Goal: Book appointment/travel/reservation

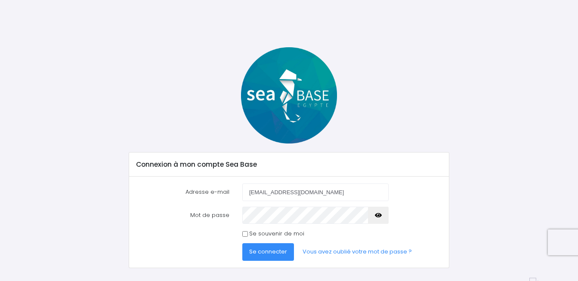
type input "[EMAIL_ADDRESS][DOMAIN_NAME]"
click at [245, 234] on input "Se souvenir de moi" at bounding box center [245, 234] width 6 height 6
checkbox input "true"
click at [264, 252] on span "Se connecter" at bounding box center [268, 252] width 38 height 8
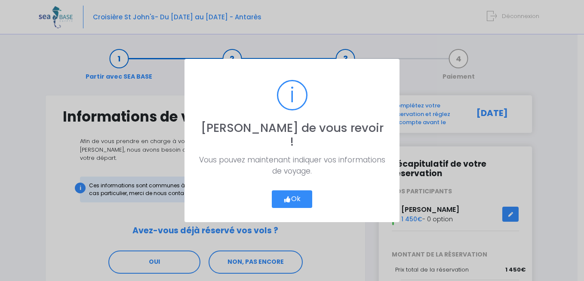
click at [294, 191] on button "Ok" at bounding box center [292, 200] width 40 height 18
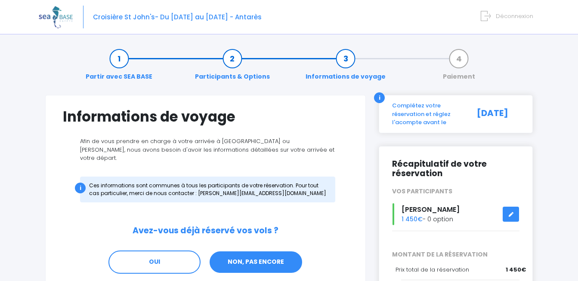
click at [260, 257] on link "NON, PAS ENCORE" at bounding box center [256, 262] width 94 height 23
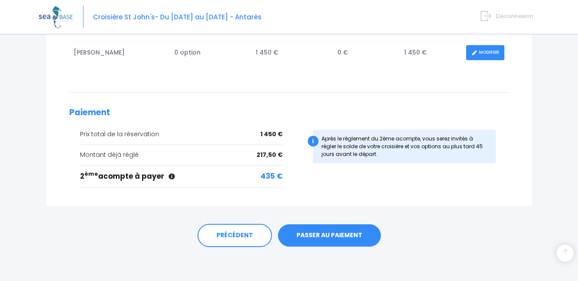
scroll to position [171, 0]
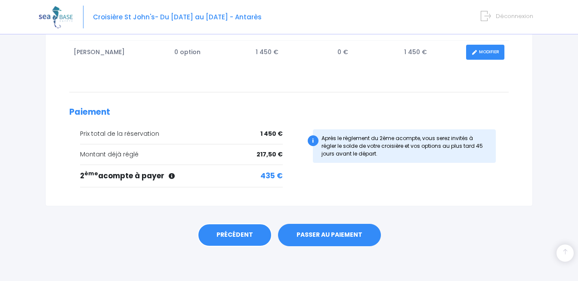
click at [223, 234] on link "PRÉCÉDENT" at bounding box center [234, 235] width 74 height 23
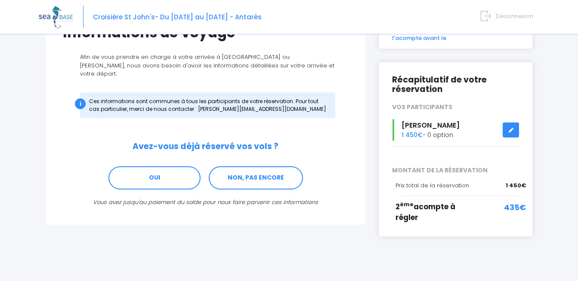
scroll to position [42, 0]
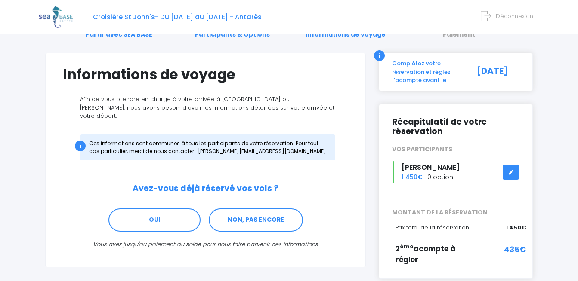
click at [507, 171] on link at bounding box center [510, 172] width 16 height 15
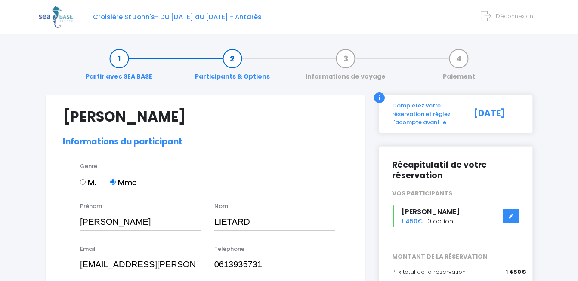
select select "MF1"
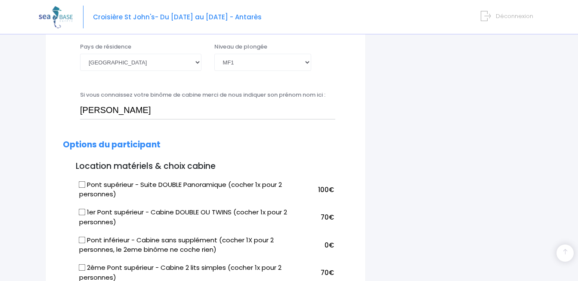
scroll to position [337, 0]
click at [81, 184] on input "Pont supérieur - Suite DOUBLE Panoramique (cocher 1x pour 2 personnes)" at bounding box center [82, 184] width 7 height 7
checkbox input "true"
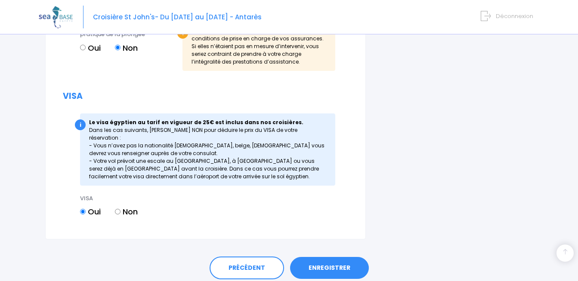
scroll to position [1054, 0]
click at [325, 262] on link "ENREGISTRER" at bounding box center [329, 268] width 79 height 22
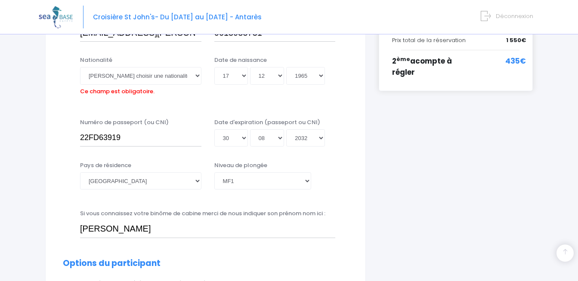
scroll to position [213, 0]
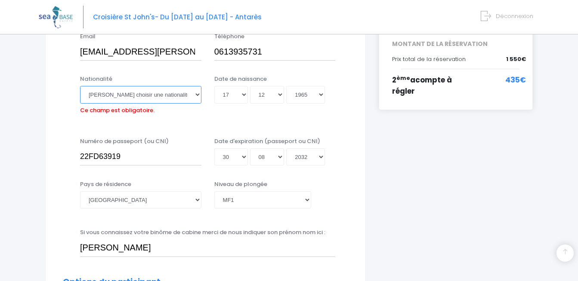
click at [192, 95] on select "Veuillez choisir une nationalité [DEMOGRAPHIC_DATA] Algerienne Allemande [GEOGR…" at bounding box center [140, 94] width 121 height 17
select select "Française"
click at [80, 86] on select "Veuillez choisir une nationalité [DEMOGRAPHIC_DATA] Algerienne Allemande [GEOGR…" at bounding box center [140, 94] width 121 height 17
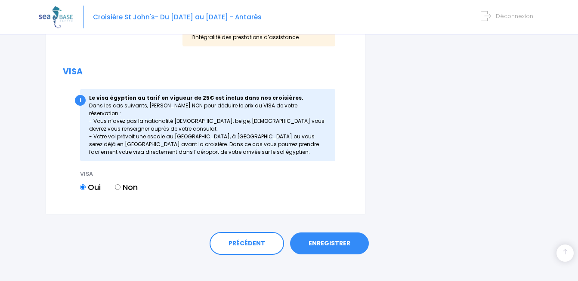
scroll to position [1079, 0]
drag, startPoint x: 330, startPoint y: 234, endPoint x: 325, endPoint y: 237, distance: 5.8
click at [326, 237] on link "ENREGISTRER" at bounding box center [329, 243] width 79 height 22
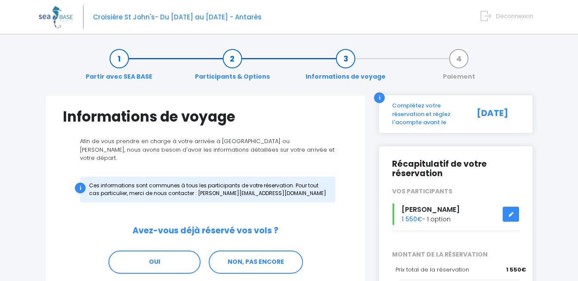
click at [507, 15] on span "Déconnexion" at bounding box center [513, 16] width 37 height 8
